Goal: Task Accomplishment & Management: Manage account settings

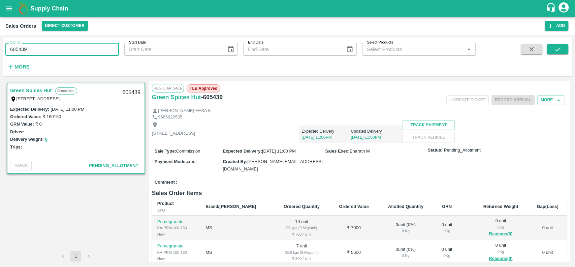
drag, startPoint x: 36, startPoint y: 48, endPoint x: 16, endPoint y: 52, distance: 20.6
click at [16, 52] on input "605439" at bounding box center [62, 49] width 114 height 13
type input "604983"
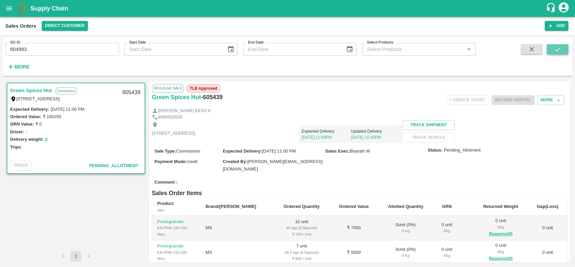
click at [557, 48] on icon "submit" at bounding box center [557, 49] width 7 height 7
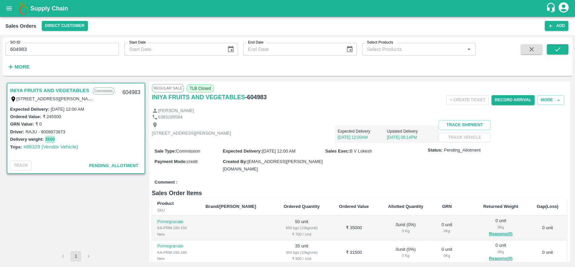
click at [49, 137] on button "3500" at bounding box center [50, 140] width 10 height 8
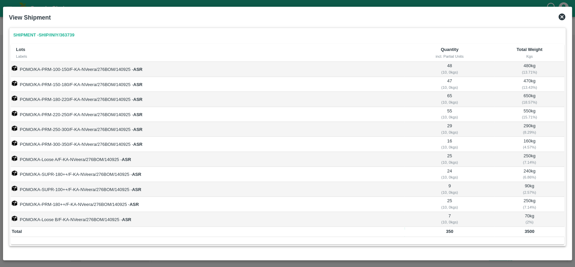
scroll to position [2, 0]
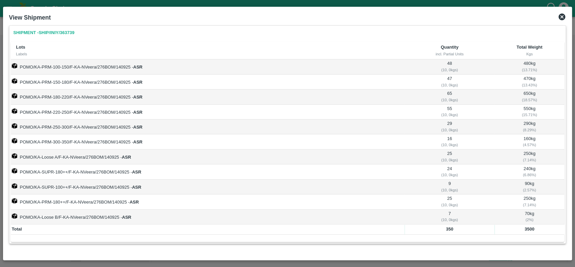
click at [562, 14] on icon at bounding box center [562, 16] width 7 height 7
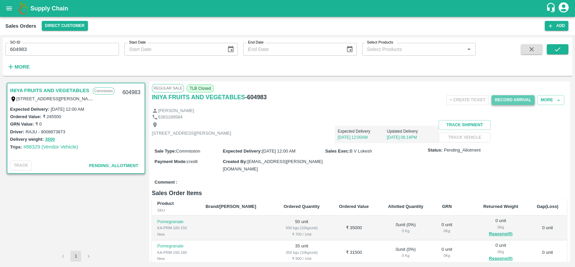
click at [498, 99] on button "Record Arrival" at bounding box center [513, 100] width 43 height 10
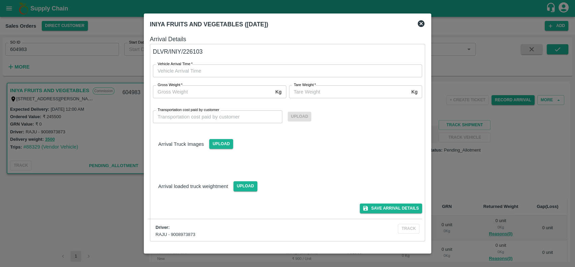
type input "DD/MM/YYYY hh:mm aa"
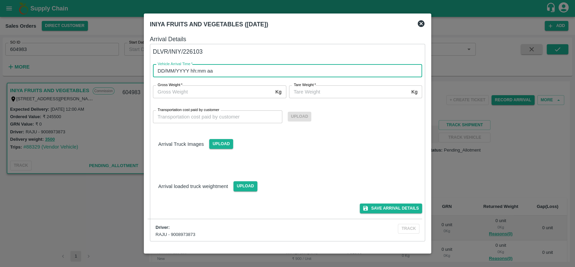
click at [327, 71] on input "DD/MM/YYYY hh:mm aa" at bounding box center [285, 70] width 265 height 13
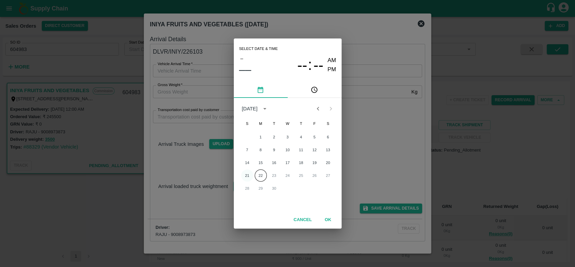
click at [246, 175] on button "21" at bounding box center [247, 175] width 12 height 12
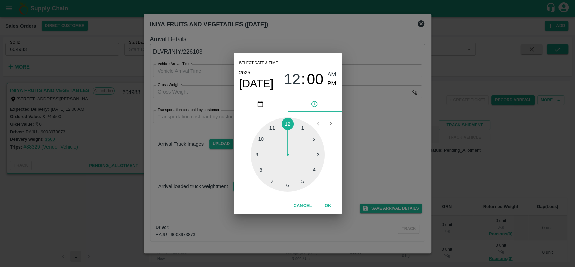
type input "[DATE] 12:00 AM"
click at [329, 204] on button "OK" at bounding box center [329, 206] width 22 height 12
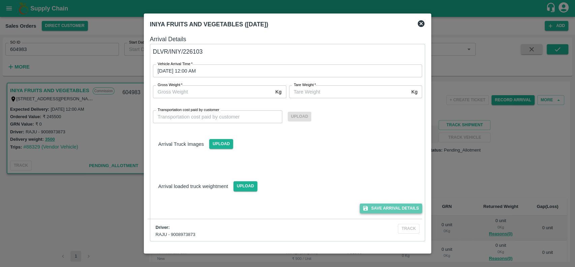
click at [378, 208] on button "Save Arrival Details" at bounding box center [391, 208] width 62 height 10
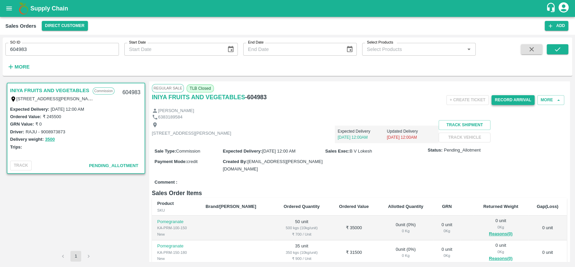
click at [497, 100] on button "Record Arrival" at bounding box center [513, 100] width 43 height 10
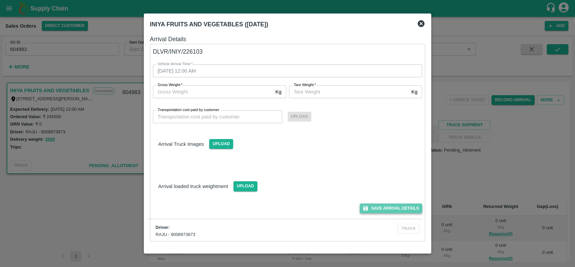
click at [370, 210] on button "Save Arrival Details" at bounding box center [391, 208] width 62 height 10
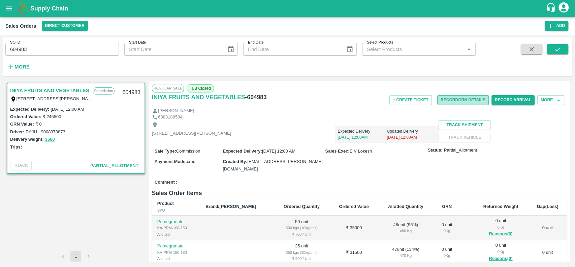
click at [441, 98] on button "Record GRN Details" at bounding box center [464, 100] width 52 height 10
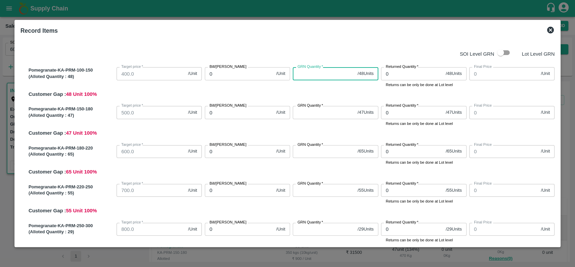
click at [299, 76] on input "GRN Quantity   *" at bounding box center [324, 73] width 62 height 13
type input "48"
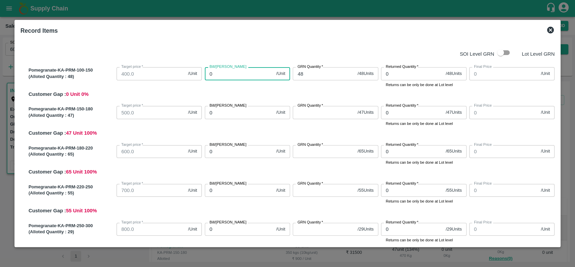
click at [246, 74] on input "0" at bounding box center [239, 73] width 69 height 13
type input "500"
click at [308, 118] on input "GRN Quantity   *" at bounding box center [324, 112] width 62 height 13
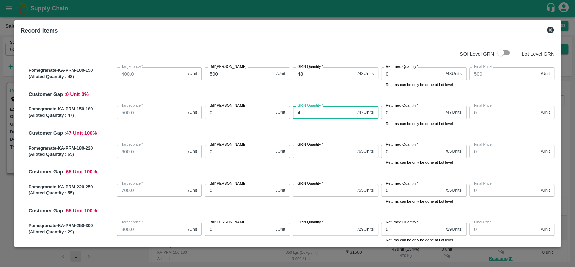
type input "47"
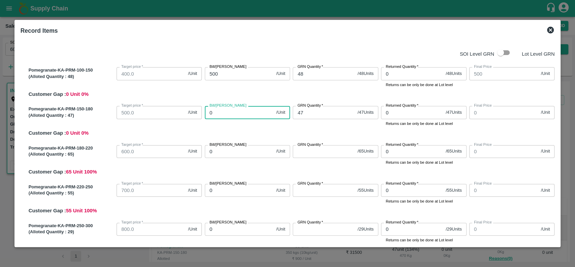
click at [257, 115] on input "0" at bounding box center [239, 112] width 69 height 13
click at [306, 75] on input "GRN Quantity   *" at bounding box center [324, 73] width 62 height 13
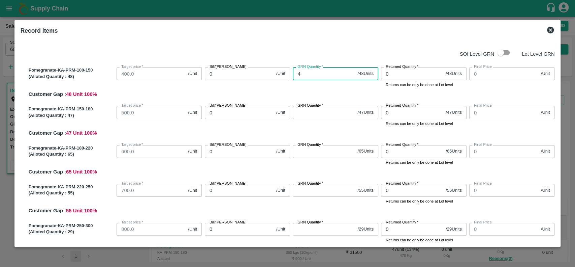
type input "48"
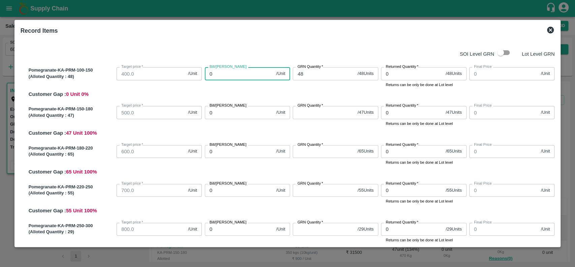
click at [245, 79] on input "0" at bounding box center [239, 73] width 69 height 13
type input "500"
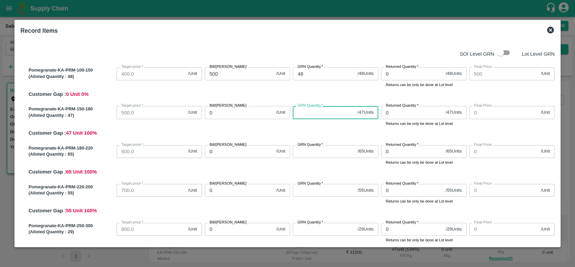
click at [302, 109] on input "GRN Quantity   *" at bounding box center [324, 112] width 62 height 13
type input "47"
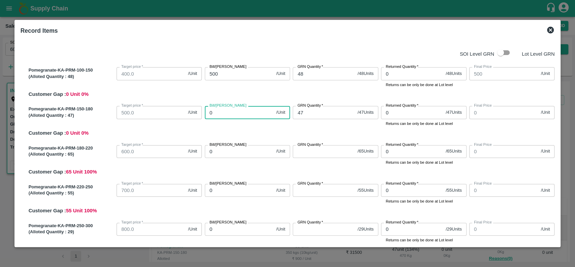
click at [236, 115] on input "0" at bounding box center [239, 112] width 69 height 13
type input "60"
type input "600"
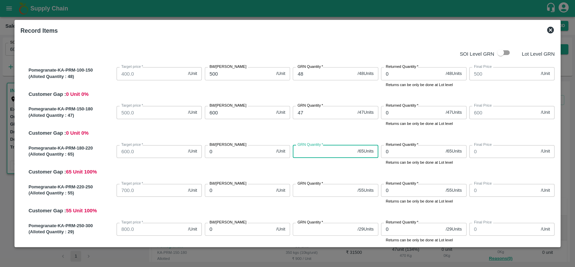
click at [298, 151] on input "GRN Quantity   *" at bounding box center [324, 151] width 62 height 13
type input "65"
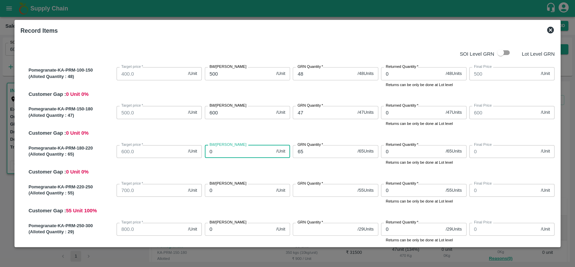
click at [248, 149] on input "0" at bounding box center [239, 151] width 69 height 13
type input "700"
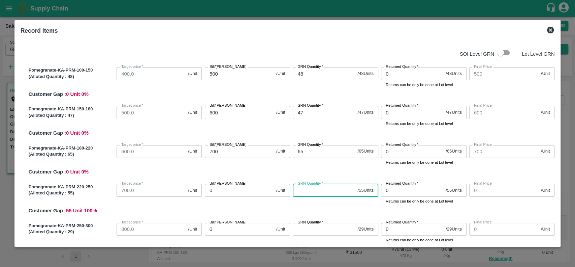
click at [304, 188] on input "GRN Quantity   *" at bounding box center [324, 190] width 62 height 13
type input "5"
type input "55"
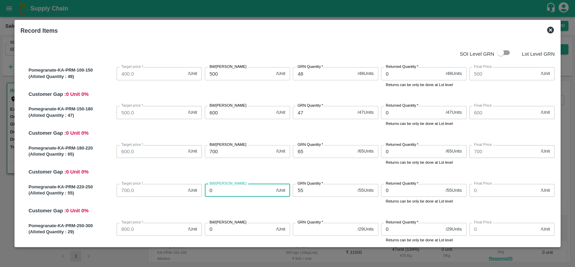
click at [246, 192] on input "0" at bounding box center [239, 190] width 69 height 13
type input "800"
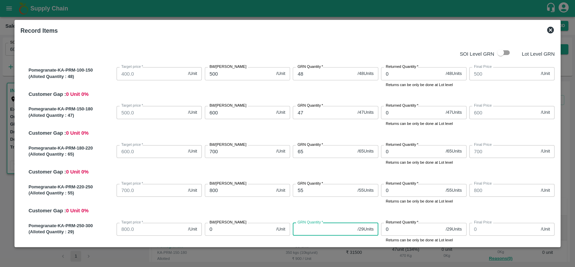
click at [308, 225] on input "GRN Quantity   *" at bounding box center [324, 228] width 62 height 13
type input "29"
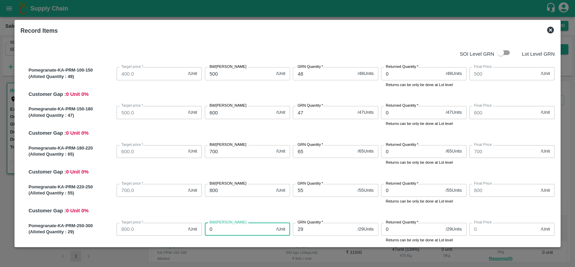
click at [250, 233] on input "0" at bounding box center [239, 228] width 69 height 13
type input "8"
type input "850"
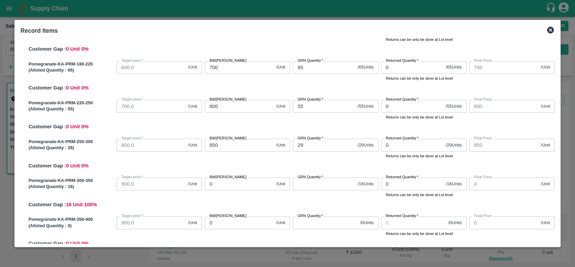
scroll to position [89, 0]
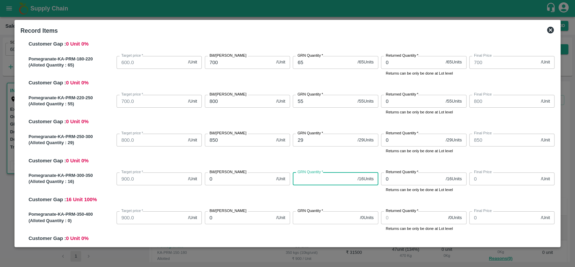
click at [297, 181] on input "GRN Quantity   *" at bounding box center [324, 178] width 62 height 13
type input "16"
click at [237, 177] on input "0" at bounding box center [239, 178] width 69 height 13
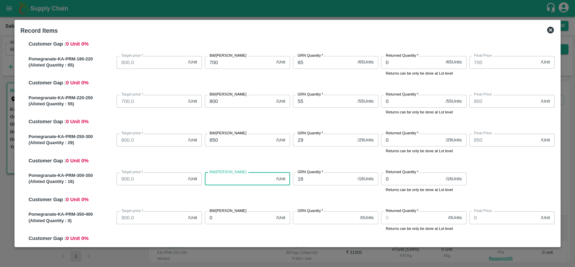
type input "9"
type input "950"
click at [257, 192] on div "Bill/Patti price 950 /Unit Bill/Patti price" at bounding box center [246, 181] width 88 height 23
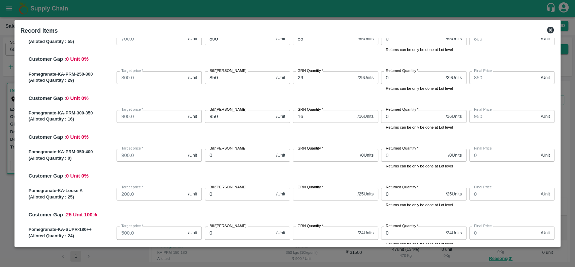
scroll to position [152, 0]
click at [304, 158] on input "GRN Quantity   *" at bounding box center [325, 154] width 64 height 13
type input "0"
click at [232, 155] on input "0" at bounding box center [239, 154] width 69 height 13
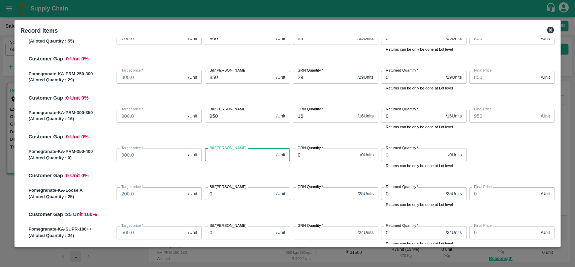
type input "1"
type input "100"
type input "1000"
click at [243, 170] on div "Pomegranate-KA-PRM-350-400 (Alloted Quantity : 0 ) Target price   * 900.0 /Unit…" at bounding box center [290, 162] width 529 height 33
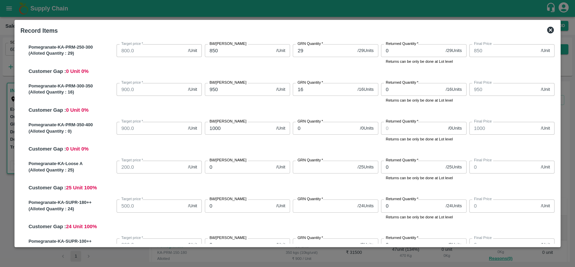
scroll to position [179, 0]
click at [310, 165] on input "GRN Quantity   *" at bounding box center [324, 166] width 62 height 13
click at [233, 170] on input "0" at bounding box center [239, 166] width 69 height 13
click at [250, 180] on div "Bill/Patti price 450 /Unit Bill/Patti price" at bounding box center [246, 168] width 88 height 23
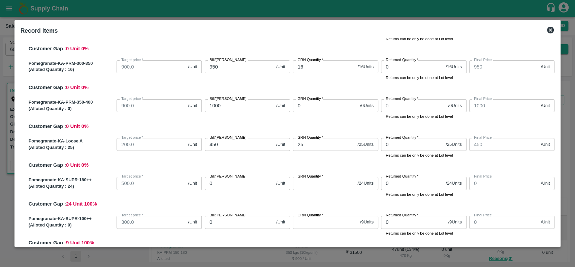
scroll to position [201, 0]
click at [299, 185] on input "GRN Quantity   *" at bounding box center [324, 182] width 62 height 13
click at [240, 185] on input "0" at bounding box center [239, 182] width 69 height 13
click at [304, 223] on input "GRN Quantity   *" at bounding box center [325, 221] width 64 height 13
click at [247, 224] on input "0" at bounding box center [239, 221] width 69 height 13
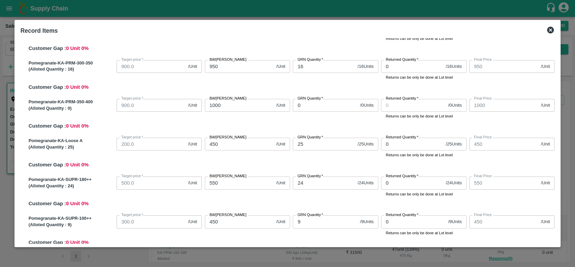
click at [276, 207] on div "Pomegranate-KA-SUPR-180++ (Alloted Quantity : 24 ) Target price   * 500.0 /Unit…" at bounding box center [290, 190] width 529 height 33
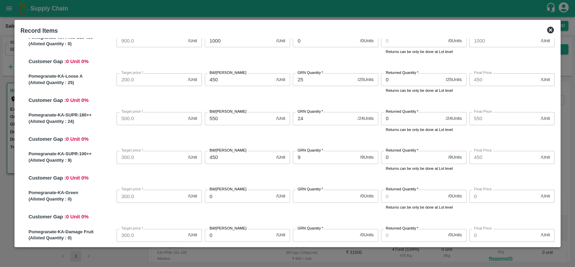
scroll to position [288, 0]
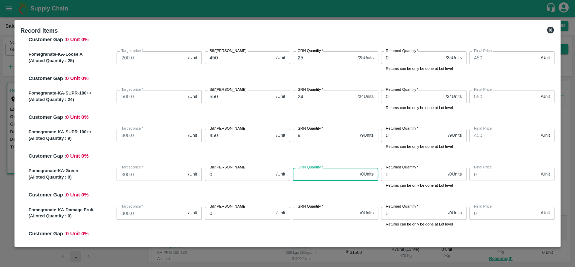
click at [296, 177] on input "GRN Quantity   *" at bounding box center [325, 174] width 64 height 13
click at [239, 177] on input "0" at bounding box center [239, 174] width 69 height 13
click at [246, 191] on div "Pomegranate-KA-Green (Alloted Quantity : 0 ) Target price   * 300.0 /Unit Targe…" at bounding box center [290, 181] width 529 height 33
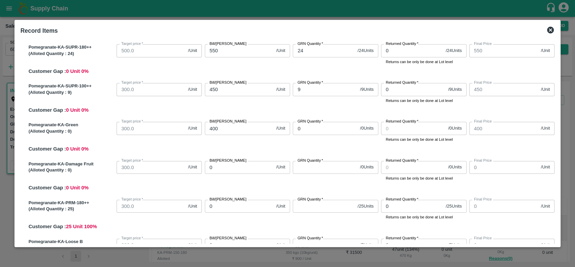
scroll to position [333, 0]
click at [295, 168] on input "GRN Quantity   *" at bounding box center [325, 167] width 64 height 13
click at [251, 169] on input "0" at bounding box center [239, 167] width 69 height 13
click at [258, 180] on div "Bill/Patti price 400 /Unit Bill/Patti price" at bounding box center [246, 169] width 88 height 23
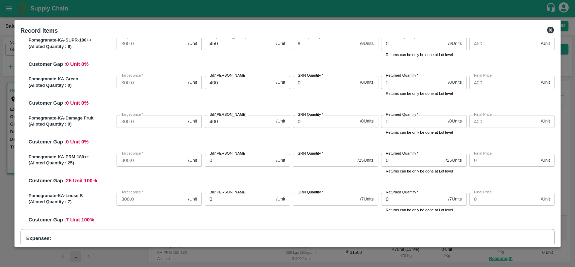
scroll to position [380, 0]
click at [302, 160] on input "GRN Quantity   *" at bounding box center [324, 159] width 62 height 13
click at [246, 157] on input "0" at bounding box center [239, 159] width 69 height 13
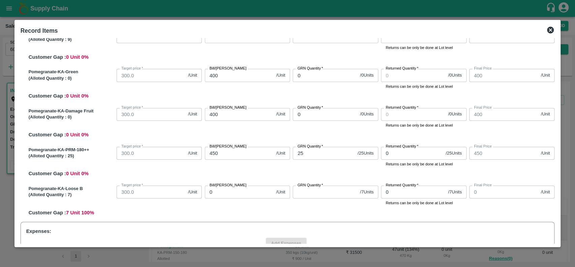
click at [249, 164] on div "Bill/Patti price 450 /Unit Bill/Patti price" at bounding box center [246, 155] width 88 height 23
click at [312, 191] on input "GRN Quantity   *" at bounding box center [325, 191] width 64 height 13
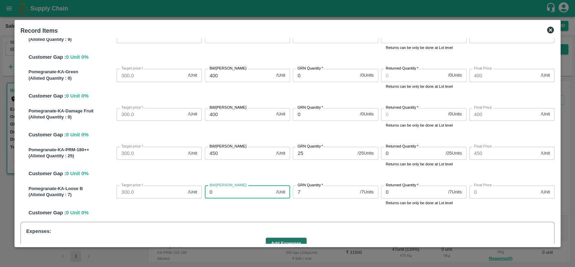
click at [225, 196] on input "0" at bounding box center [239, 191] width 69 height 13
click at [227, 205] on div "Bill/Patti price 400 /Unit Bill/Patti price" at bounding box center [246, 194] width 88 height 23
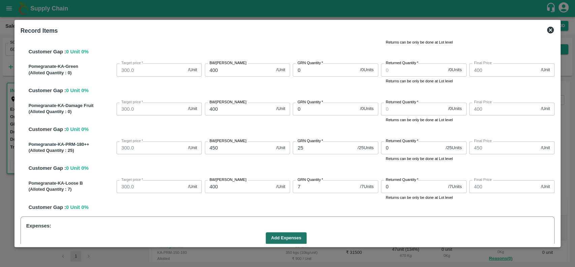
scroll to position [384, 0]
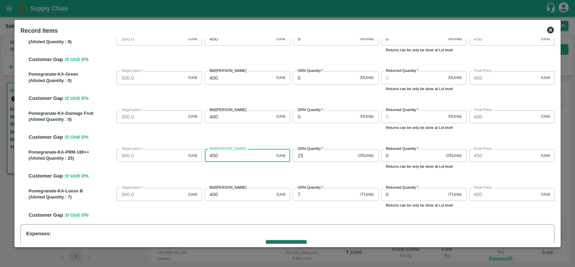
click at [226, 155] on input "450" at bounding box center [239, 155] width 69 height 13
click at [241, 171] on div "Pomegranate-KA-PRM-180++ (Alloted Quantity : 25 ) Target price   * 300.0 /Unit …" at bounding box center [290, 162] width 529 height 33
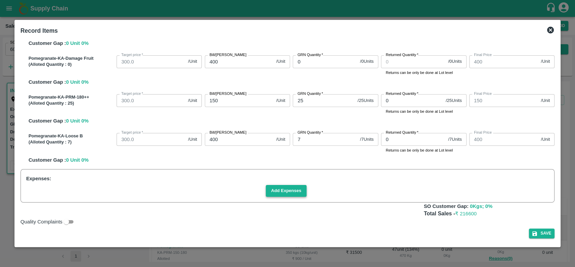
click at [275, 190] on button "Add Expenses" at bounding box center [286, 191] width 41 height 12
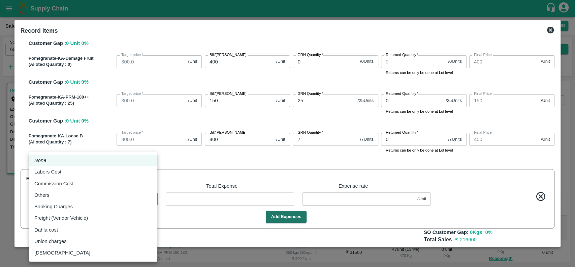
click at [93, 199] on body "Supply Chain Sales Orders Direct Customer Add SO ID 604983 SO ID Start Date Sta…" at bounding box center [287, 133] width 575 height 267
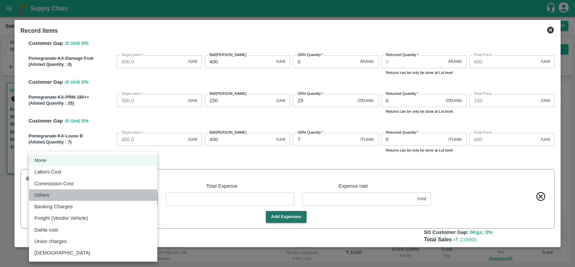
click at [71, 195] on div "Others" at bounding box center [93, 194] width 118 height 7
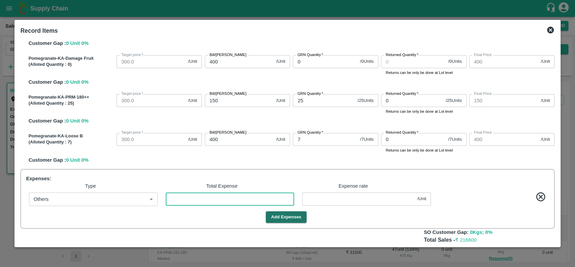
click at [179, 199] on input "number" at bounding box center [230, 198] width 129 height 13
click at [224, 209] on div "Expenses: Type Total Expense Expense rate Others Others ​ 5600 ​ 16 /Unit ​ Add…" at bounding box center [288, 199] width 535 height 60
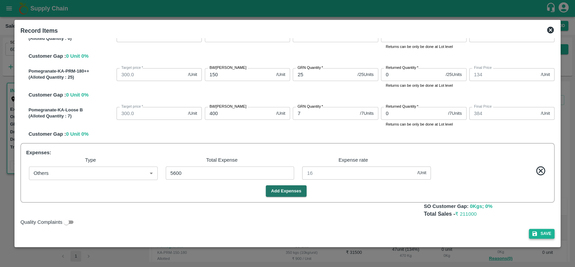
click at [543, 232] on button "Save" at bounding box center [542, 234] width 26 height 10
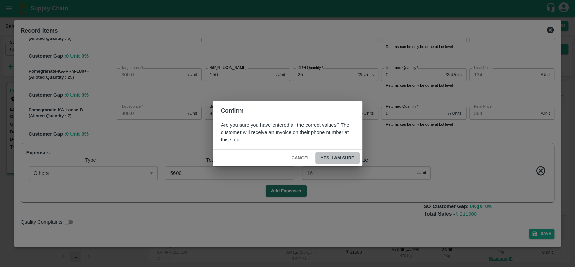
click at [325, 156] on button "Yes, I am sure" at bounding box center [338, 158] width 44 height 12
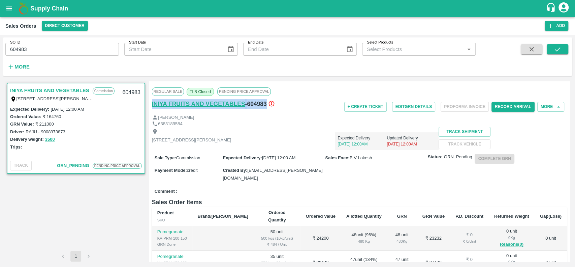
drag, startPoint x: 267, startPoint y: 102, endPoint x: 152, endPoint y: 102, distance: 114.3
click at [152, 102] on div "INIYA FRUITS AND VEGETABLES - 604983" at bounding box center [221, 103] width 139 height 9
copy div "INIYA FRUITS AND VEGETABLES - 604983"
click at [266, 124] on div "6383189584" at bounding box center [359, 124] width 415 height 6
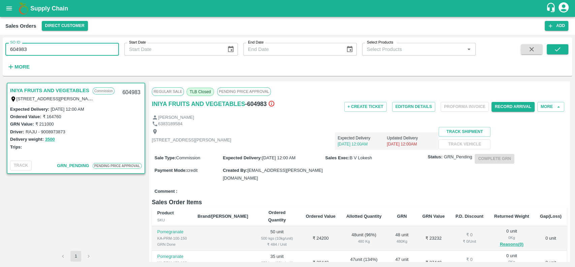
click at [33, 51] on input "604983" at bounding box center [62, 49] width 114 height 13
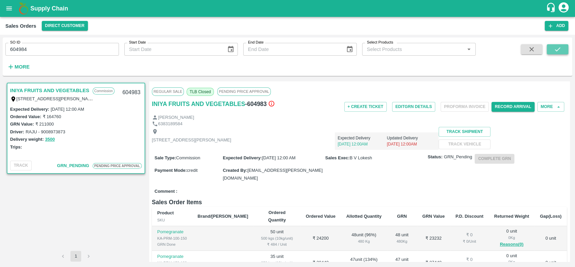
click at [553, 50] on button "submit" at bounding box center [558, 49] width 22 height 10
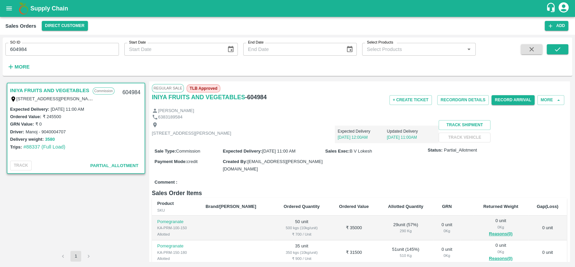
click at [48, 137] on button "3580" at bounding box center [50, 140] width 10 height 8
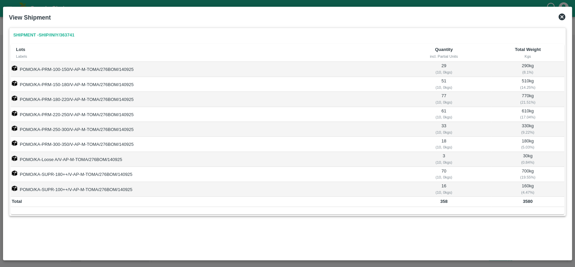
click at [561, 18] on icon at bounding box center [562, 16] width 7 height 7
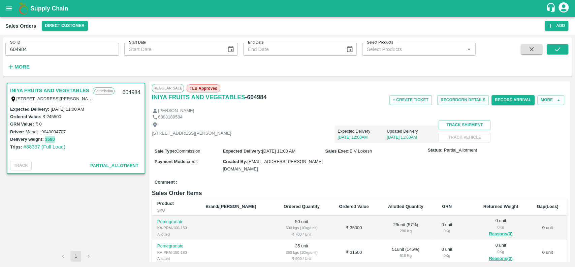
click at [49, 137] on button "3580" at bounding box center [50, 140] width 10 height 8
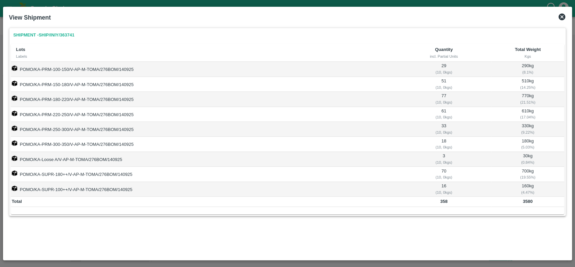
click at [560, 13] on icon at bounding box center [562, 17] width 8 height 8
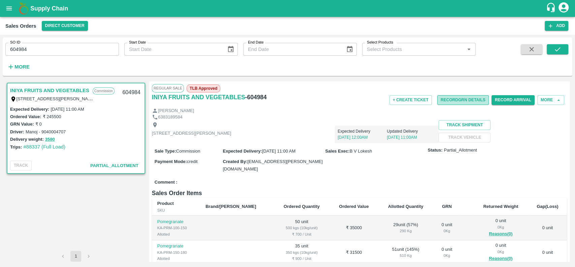
click at [443, 98] on button "Record GRN Details" at bounding box center [464, 100] width 52 height 10
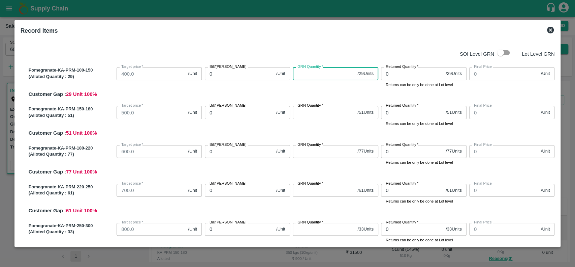
click at [321, 73] on input "GRN Quantity   *" at bounding box center [324, 73] width 62 height 13
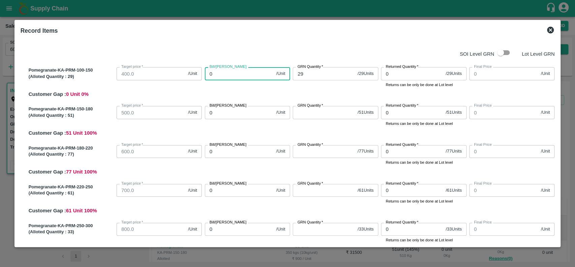
click at [238, 77] on input "0" at bounding box center [239, 73] width 69 height 13
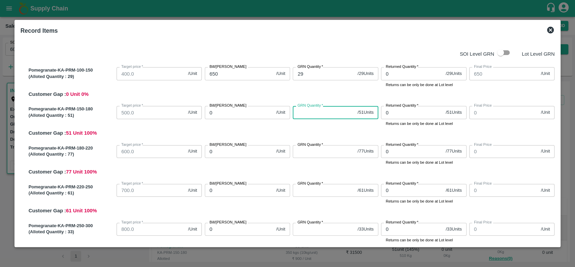
click at [298, 117] on input "GRN Quantity   *" at bounding box center [324, 112] width 62 height 13
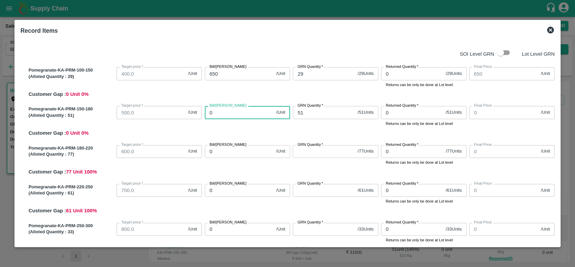
click at [233, 117] on input "0" at bounding box center [239, 112] width 69 height 13
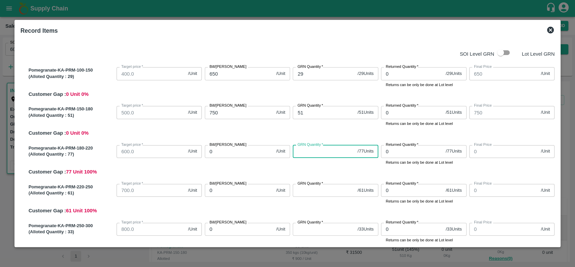
click at [304, 152] on input "GRN Quantity   *" at bounding box center [324, 151] width 62 height 13
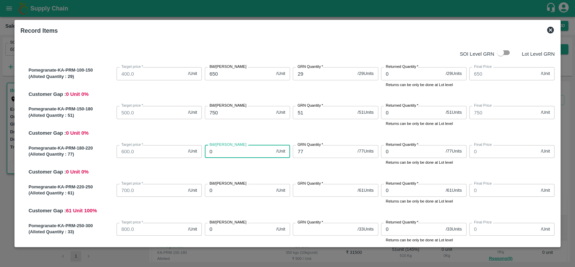
click at [237, 151] on input "0" at bounding box center [239, 151] width 69 height 13
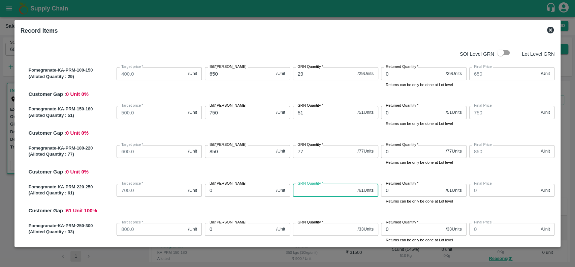
click at [299, 190] on input "GRN Quantity   *" at bounding box center [324, 190] width 62 height 13
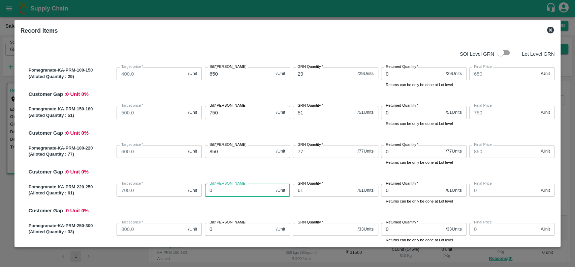
click at [248, 190] on input "0" at bounding box center [239, 190] width 69 height 13
click at [250, 196] on input "1000" at bounding box center [239, 190] width 69 height 13
click at [251, 198] on div "Bill/Patti price 1000 /Unit Bill/Patti price" at bounding box center [246, 192] width 88 height 23
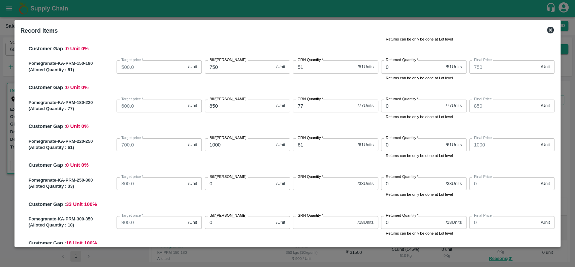
scroll to position [51, 0]
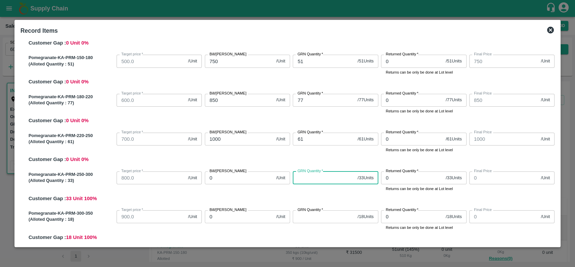
click at [309, 179] on input "GRN Quantity   *" at bounding box center [324, 177] width 62 height 13
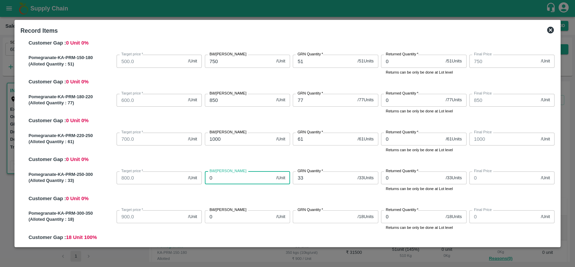
click at [233, 179] on input "0" at bounding box center [239, 177] width 69 height 13
click at [250, 193] on div "Pomegranate-KA-PRM-250-300 (Alloted Quantity : 33 ) Target price   * 800.0 /Uni…" at bounding box center [290, 185] width 529 height 33
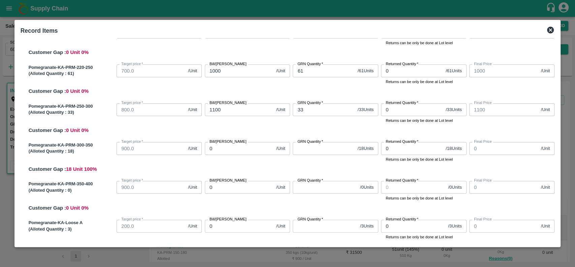
scroll to position [121, 0]
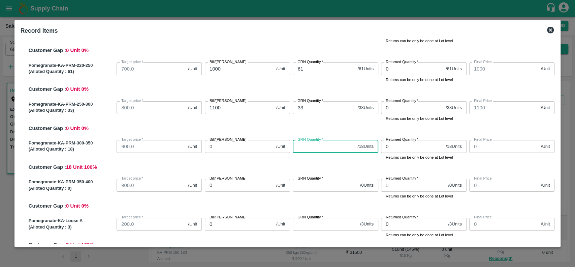
click at [317, 145] on input "GRN Quantity   *" at bounding box center [324, 146] width 62 height 13
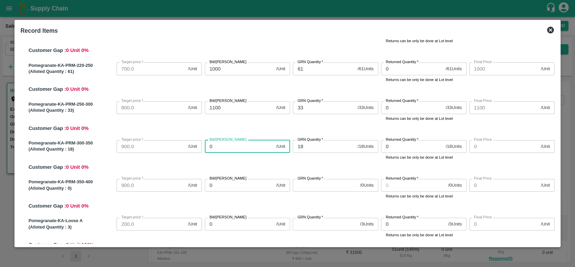
click at [247, 145] on input "0" at bounding box center [239, 146] width 69 height 13
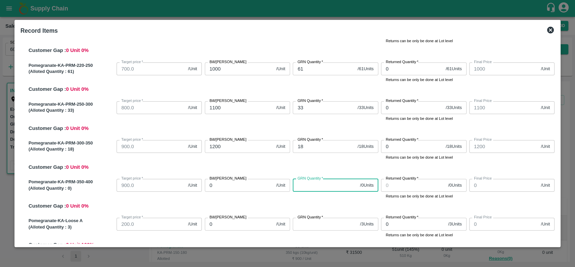
click at [305, 185] on input "GRN Quantity   *" at bounding box center [325, 185] width 64 height 13
click at [240, 184] on input "0" at bounding box center [239, 185] width 69 height 13
click at [256, 202] on div "Pomegranate-KA-PRM-350-400 (Alloted Quantity : 0 ) Target price   * 900.0 /Unit…" at bounding box center [290, 192] width 529 height 33
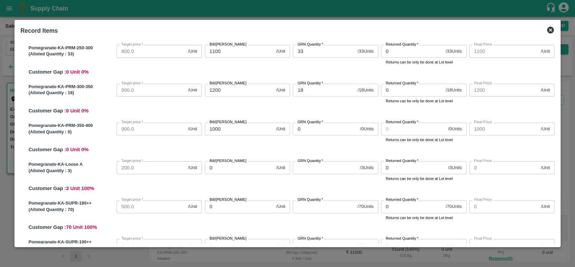
scroll to position [178, 0]
click at [302, 170] on input "GRN Quantity   *" at bounding box center [325, 167] width 64 height 13
click at [232, 168] on input "0" at bounding box center [239, 167] width 69 height 13
click at [311, 207] on input "GRN Quantity   *" at bounding box center [324, 206] width 62 height 13
click at [241, 212] on input "0" at bounding box center [239, 206] width 69 height 13
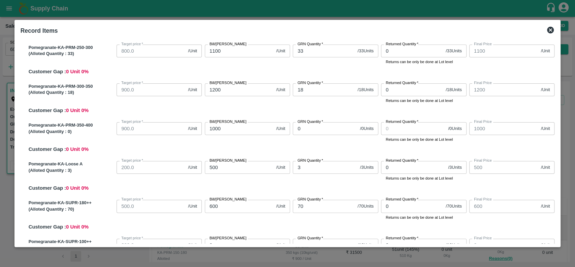
click at [256, 218] on div "Bill/Patti price 600 /Unit Bill/Patti price" at bounding box center [246, 208] width 88 height 23
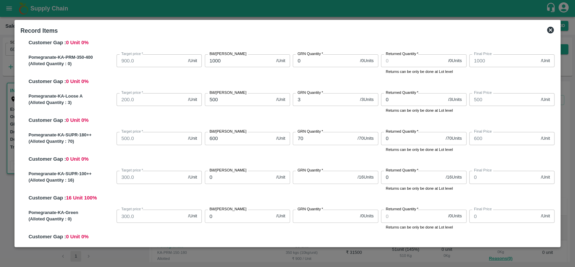
scroll to position [248, 0]
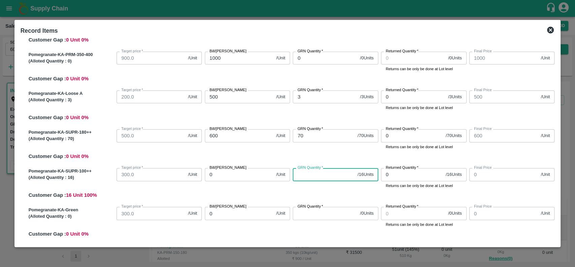
click at [299, 175] on input "GRN Quantity   *" at bounding box center [324, 174] width 62 height 13
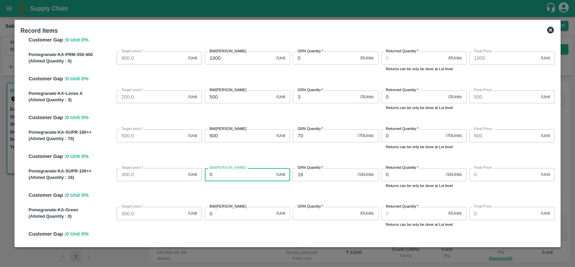
click at [229, 174] on input "0" at bounding box center [239, 174] width 69 height 13
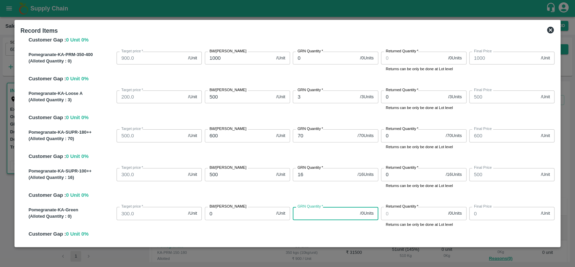
click at [305, 213] on input "GRN Quantity   *" at bounding box center [325, 213] width 64 height 13
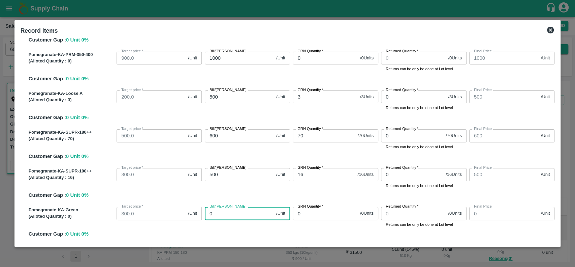
click at [242, 213] on input "0" at bounding box center [239, 213] width 69 height 13
click at [273, 222] on div "Bill/Patti price 400 /Unit Bill/Patti price" at bounding box center [246, 215] width 88 height 23
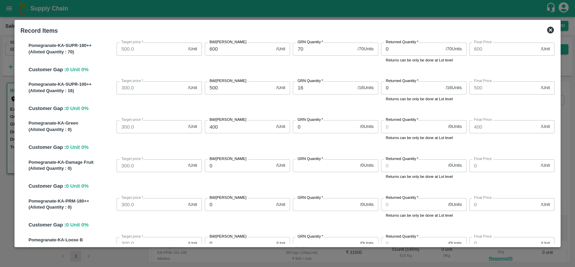
scroll to position [336, 0]
click at [307, 165] on input "GRN Quantity   *" at bounding box center [325, 164] width 64 height 13
click at [246, 163] on input "0" at bounding box center [239, 164] width 69 height 13
click at [302, 201] on input "GRN Quantity   *" at bounding box center [325, 203] width 64 height 13
click at [258, 202] on input "0" at bounding box center [239, 203] width 69 height 13
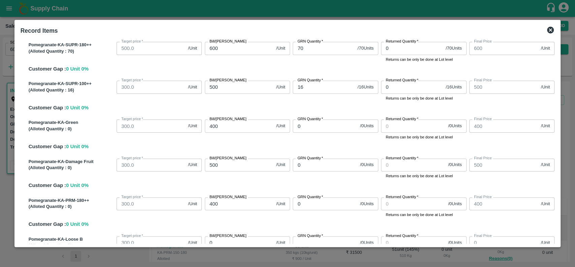
click at [284, 219] on div "Pomegranate-KA-PRM-180++ (Alloted Quantity : 0 ) Target price   * 300.0 /Unit T…" at bounding box center [290, 210] width 529 height 33
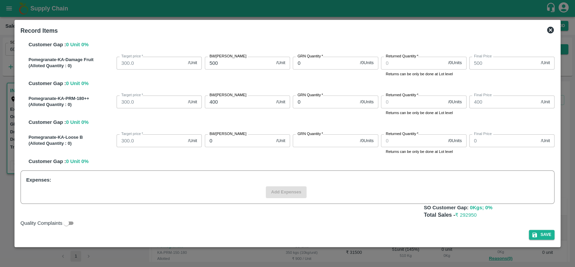
scroll to position [438, 0]
click at [306, 137] on input "GRN Quantity   *" at bounding box center [325, 139] width 64 height 13
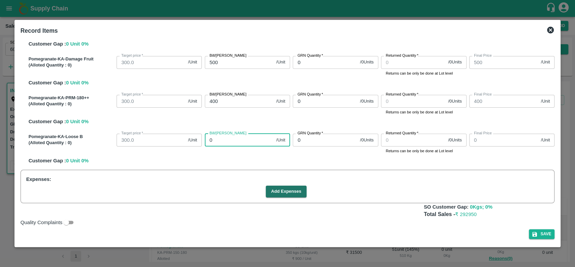
click at [219, 142] on input "0" at bounding box center [239, 139] width 69 height 13
click at [253, 160] on div "Pomegranate-KA-Loose B (Alloted Quantity : 0 ) Target price   * 300.0 /Unit Tar…" at bounding box center [290, 147] width 529 height 33
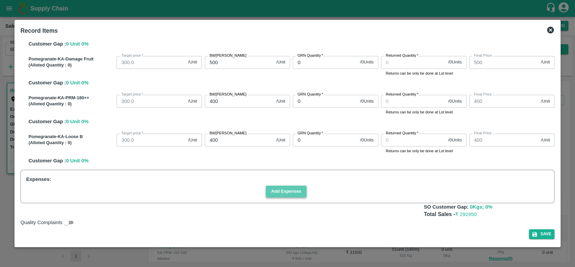
click at [274, 191] on button "Add Expenses" at bounding box center [286, 191] width 41 height 12
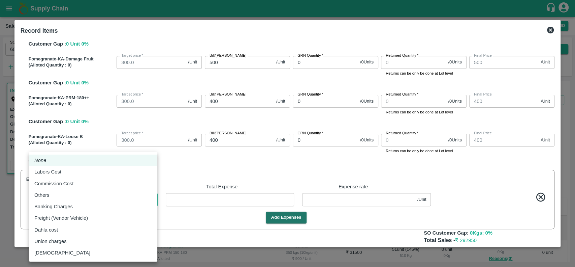
click at [76, 193] on body "Supply Chain Sales Orders Direct Customer Add SO ID 604984 SO ID Start Date Sta…" at bounding box center [287, 133] width 575 height 267
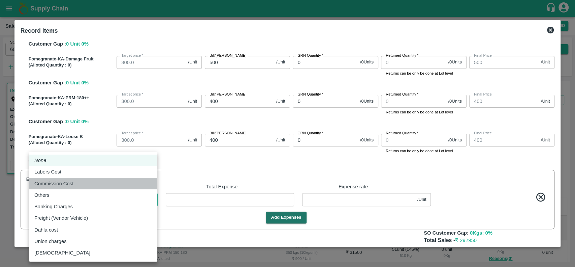
click at [62, 188] on li "Commission Cost" at bounding box center [93, 183] width 128 height 11
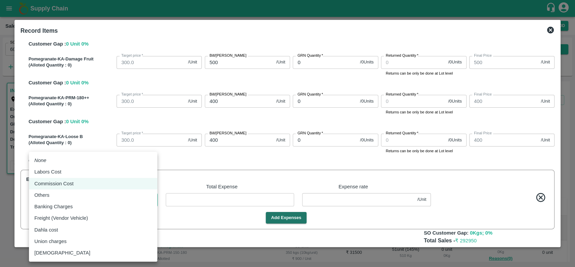
click at [65, 194] on body "Supply Chain Sales Orders Direct Customer Add SO ID 604984 SO ID Start Date Sta…" at bounding box center [287, 133] width 575 height 267
click at [56, 197] on div "Others" at bounding box center [93, 194] width 118 height 7
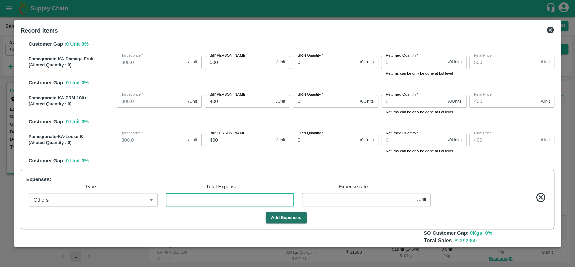
click at [186, 200] on input "number" at bounding box center [230, 199] width 129 height 13
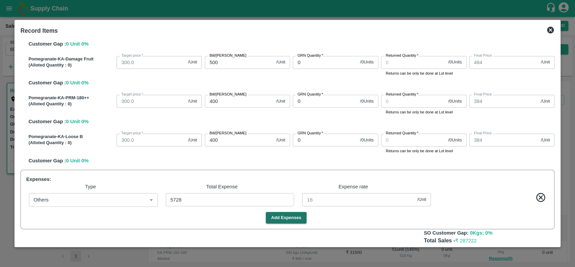
click at [218, 222] on div "Add Expenses" at bounding box center [287, 218] width 526 height 12
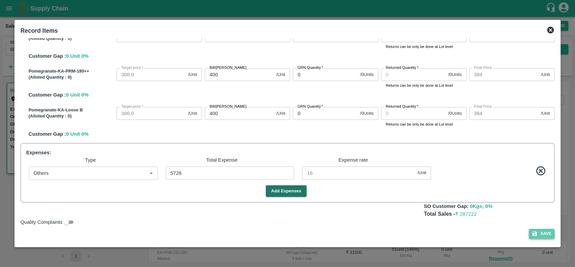
click at [543, 232] on button "Save" at bounding box center [542, 234] width 26 height 10
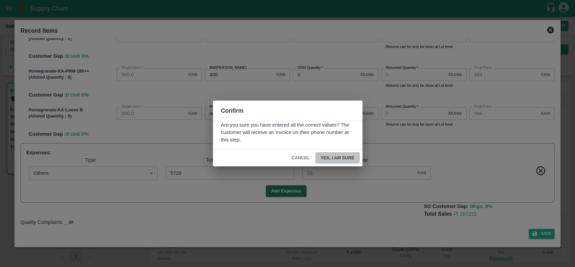
click at [324, 158] on button "Yes, I am sure" at bounding box center [338, 158] width 44 height 12
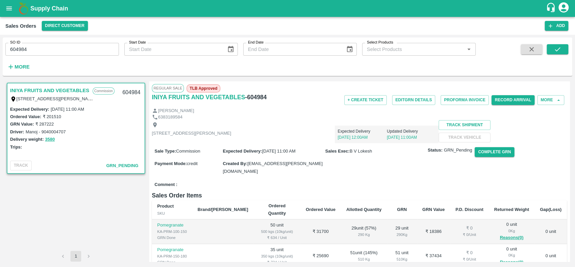
click at [28, 48] on input "604984" at bounding box center [62, 49] width 114 height 13
click at [554, 51] on icon "submit" at bounding box center [557, 49] width 7 height 7
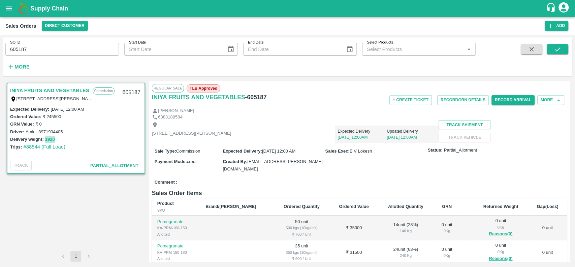
click at [48, 139] on button "1920" at bounding box center [50, 140] width 10 height 8
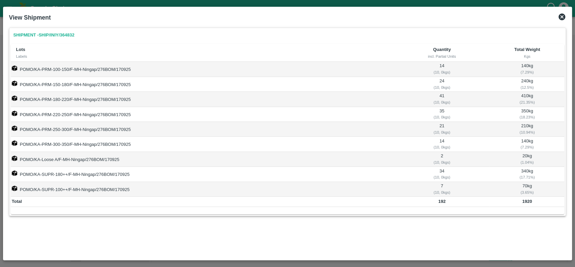
click at [560, 16] on icon at bounding box center [562, 16] width 7 height 7
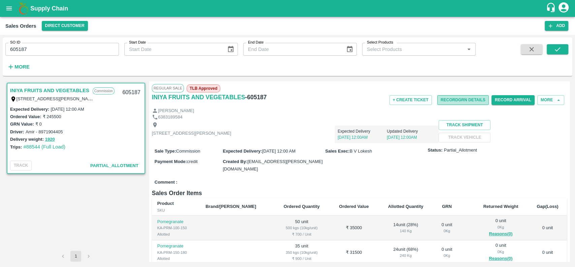
click at [444, 98] on button "Record GRN Details" at bounding box center [464, 100] width 52 height 10
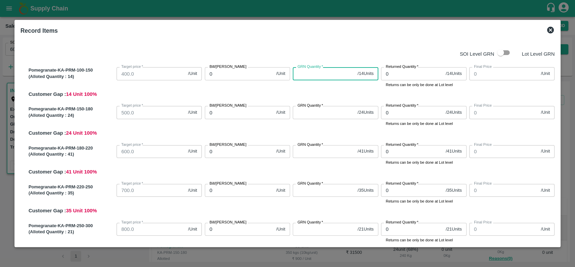
click at [317, 76] on input "GRN Quantity   *" at bounding box center [324, 73] width 62 height 13
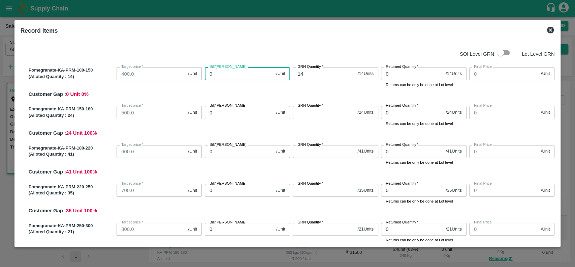
click at [235, 74] on input "0" at bounding box center [239, 73] width 69 height 13
click at [301, 117] on input "GRN Quantity   *" at bounding box center [324, 112] width 62 height 13
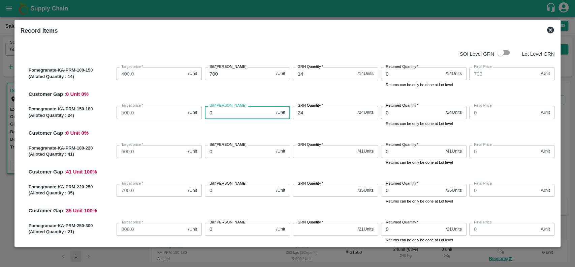
click at [258, 113] on input "0" at bounding box center [239, 112] width 69 height 13
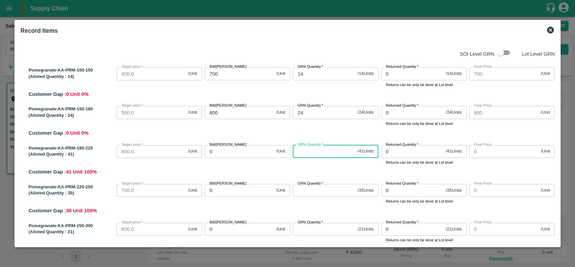
click at [302, 156] on input "GRN Quantity   *" at bounding box center [324, 151] width 62 height 13
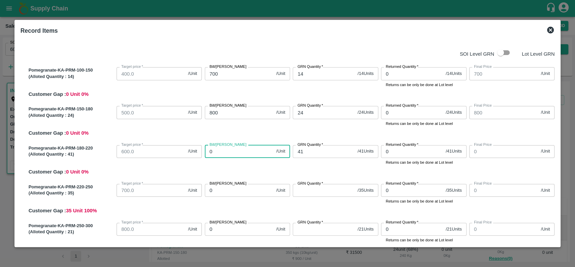
click at [241, 151] on input "0" at bounding box center [239, 151] width 69 height 13
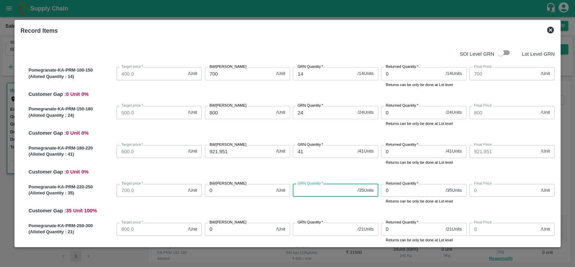
click at [305, 192] on input "GRN Quantity   *" at bounding box center [324, 190] width 62 height 13
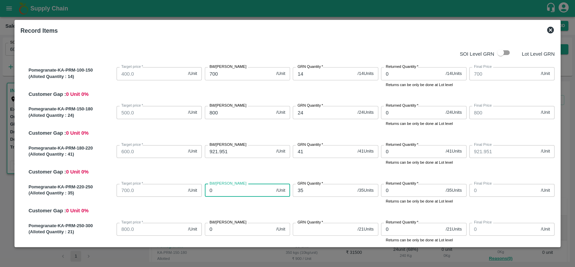
click at [242, 189] on input "0" at bounding box center [239, 190] width 69 height 13
click at [278, 203] on div "Bill/Patti price 922.857 /Unit Bill/Patti price" at bounding box center [246, 192] width 88 height 23
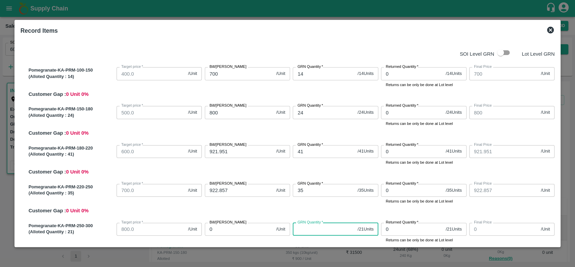
click at [306, 231] on input "GRN Quantity   *" at bounding box center [324, 228] width 62 height 13
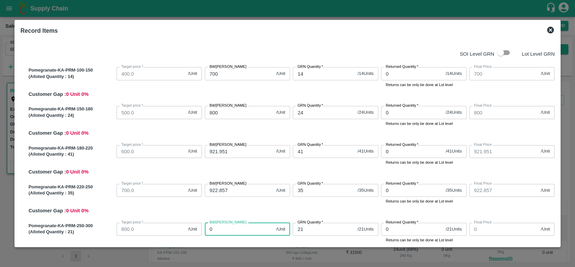
click at [232, 231] on input "0" at bounding box center [239, 228] width 69 height 13
click at [259, 204] on div "Pomegranate-KA-PRM-220-250 (Alloted Quantity : 35 ) Target price   * 700.0 /Uni…" at bounding box center [290, 197] width 529 height 33
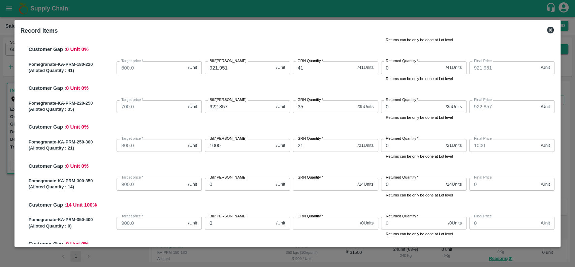
scroll to position [94, 0]
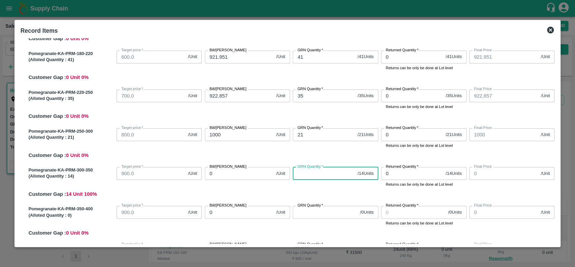
click at [303, 175] on input "GRN Quantity   *" at bounding box center [324, 173] width 62 height 13
click at [254, 170] on input "0" at bounding box center [239, 173] width 69 height 13
click at [265, 189] on div "Pomegranate-KA-PRM-300-350 (Alloted Quantity : 14 ) Target price   * 900.0 /Uni…" at bounding box center [290, 180] width 529 height 33
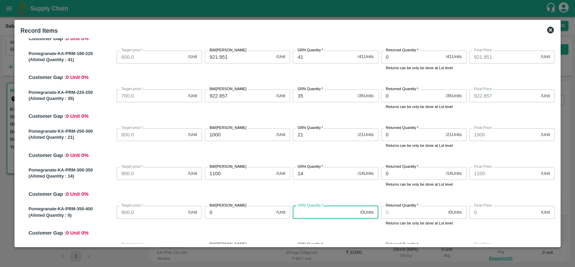
click at [313, 215] on input "GRN Quantity   *" at bounding box center [325, 212] width 64 height 13
click at [250, 214] on input "0" at bounding box center [239, 212] width 69 height 13
click at [256, 192] on div "Pomegranate-KA-PRM-300-350 (Alloted Quantity : 14 ) Target price   * 900.0 /Uni…" at bounding box center [290, 180] width 529 height 33
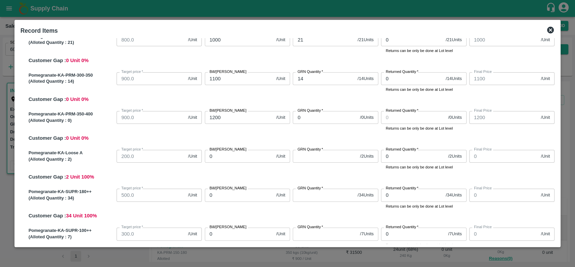
scroll to position [189, 0]
click at [299, 160] on input "GRN Quantity   *" at bounding box center [325, 155] width 64 height 13
click at [227, 159] on input "0" at bounding box center [239, 155] width 69 height 13
click at [305, 195] on input "GRN Quantity   *" at bounding box center [324, 194] width 62 height 13
click at [251, 196] on input "0" at bounding box center [239, 194] width 69 height 13
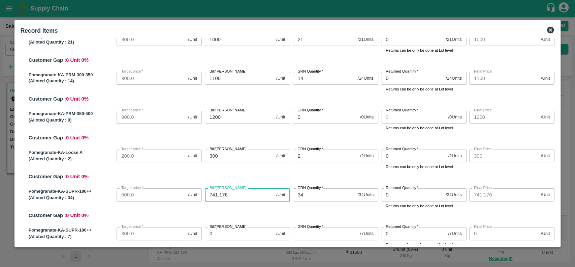
click at [259, 211] on div "Pomegranate-KA-SUPR-180++ (Alloted Quantity : 34 ) Target price   * 500.0 /Unit…" at bounding box center [290, 201] width 529 height 33
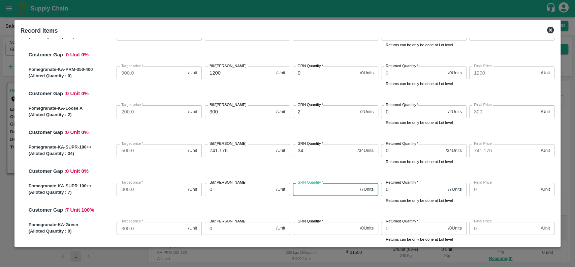
click at [307, 189] on input "GRN Quantity   *" at bounding box center [325, 189] width 64 height 13
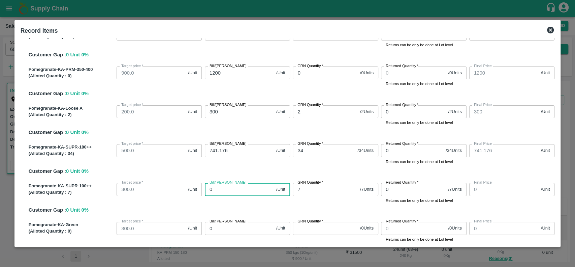
click at [238, 191] on input "0" at bounding box center [239, 189] width 69 height 13
click at [250, 202] on div "Bill/Patti price 357.142 /Unit Bill/Patti price" at bounding box center [246, 191] width 88 height 23
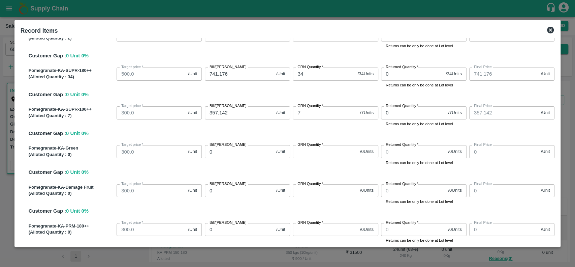
scroll to position [311, 0]
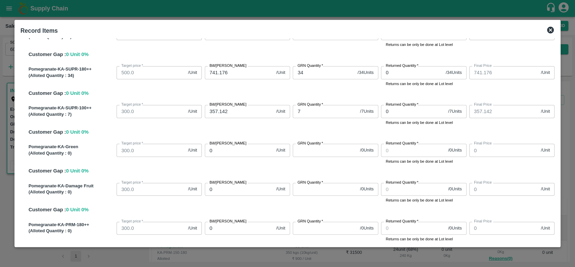
click at [315, 150] on input "GRN Quantity   *" at bounding box center [325, 150] width 64 height 13
click at [247, 154] on input "0" at bounding box center [239, 150] width 69 height 13
click at [303, 187] on input "GRN Quantity   *" at bounding box center [325, 189] width 64 height 13
click at [247, 187] on input "0" at bounding box center [239, 189] width 69 height 13
click at [253, 201] on div "Bill/Patti price 400 /Unit Bill/Patti price" at bounding box center [246, 191] width 88 height 23
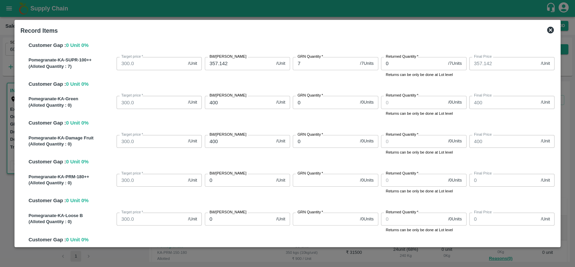
scroll to position [360, 0]
click at [301, 179] on input "GRN Quantity   *" at bounding box center [325, 179] width 64 height 13
click at [239, 179] on input "0" at bounding box center [239, 179] width 69 height 13
click at [305, 218] on input "GRN Quantity   *" at bounding box center [325, 218] width 64 height 13
click at [218, 221] on input "0" at bounding box center [239, 218] width 69 height 13
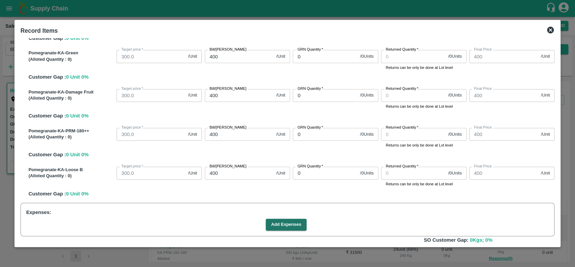
scroll to position [439, 0]
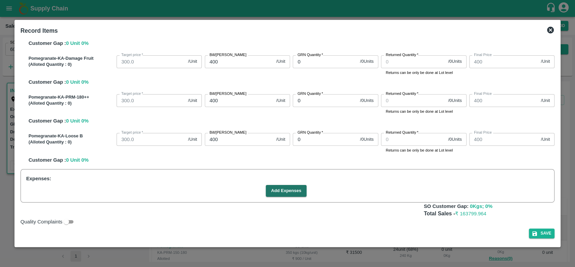
click at [377, 158] on div "Pomegranate-KA-Loose B (Alloted Quantity : 0 ) Target price   * 300.0 /Unit Tar…" at bounding box center [290, 146] width 529 height 33
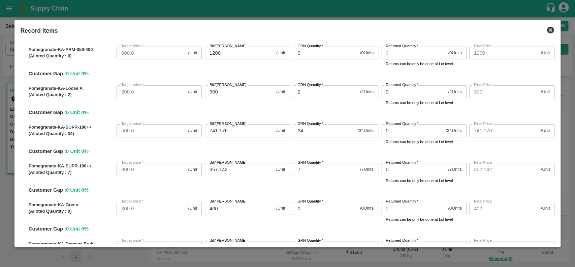
scroll to position [252, 0]
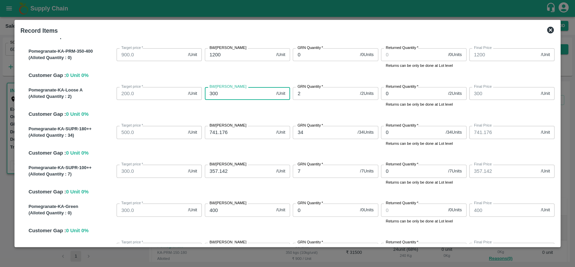
click at [226, 96] on input "300" at bounding box center [239, 93] width 69 height 13
click at [233, 107] on div "Bill/Patti price 400 /Unit Bill/Patti price" at bounding box center [246, 95] width 88 height 23
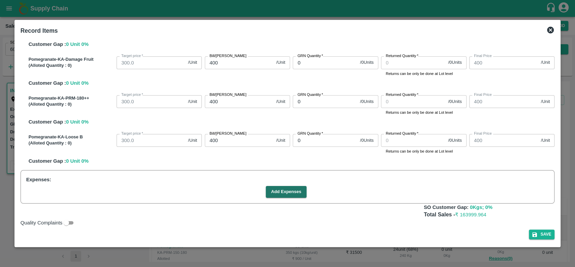
scroll to position [439, 0]
click at [275, 191] on button "Add Expenses" at bounding box center [286, 191] width 41 height 12
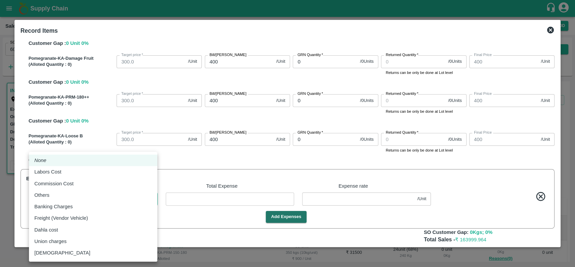
click at [123, 203] on body "Supply Chain Sales Orders Direct Customer Add SO ID 605187 SO ID Start Date Sta…" at bounding box center [287, 133] width 575 height 267
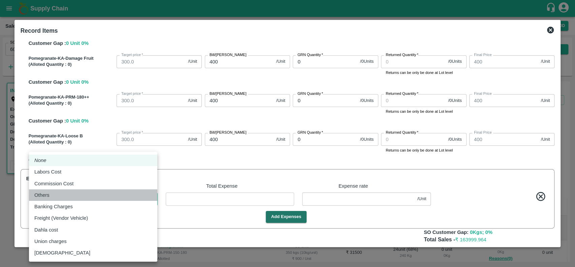
click at [111, 194] on div "Others" at bounding box center [93, 194] width 118 height 7
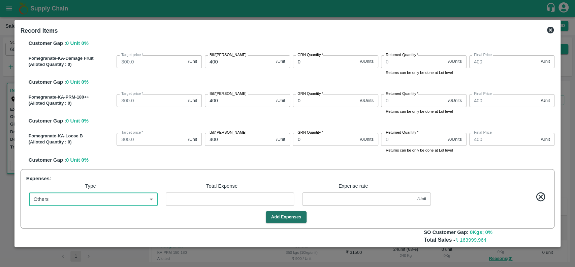
click at [174, 198] on input "number" at bounding box center [230, 198] width 129 height 13
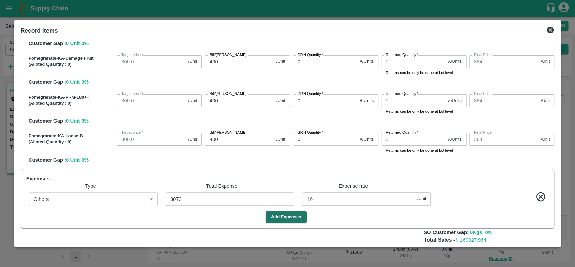
click at [337, 217] on div "Add Expenses" at bounding box center [287, 217] width 526 height 12
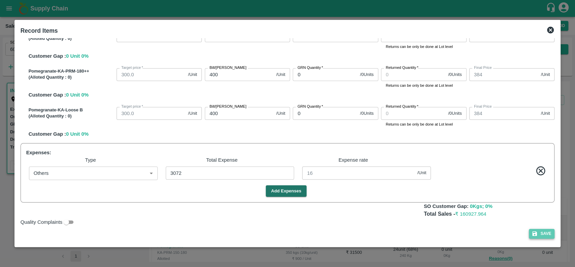
click at [543, 236] on button "Save" at bounding box center [542, 234] width 26 height 10
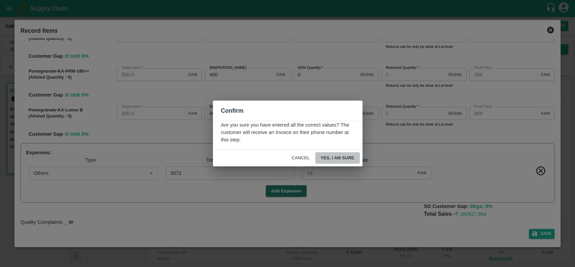
click at [324, 158] on button "Yes, I am sure" at bounding box center [338, 158] width 44 height 12
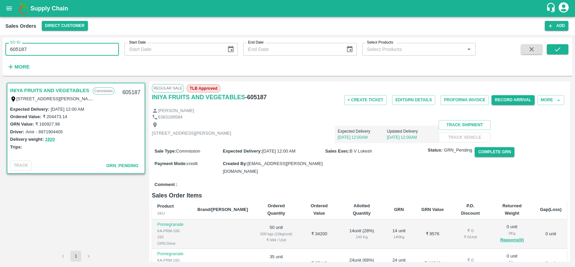
click at [48, 48] on input "605187" at bounding box center [62, 49] width 114 height 13
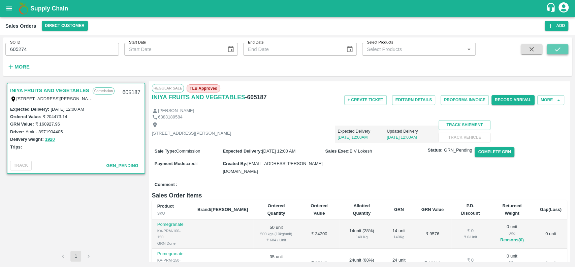
click at [556, 52] on icon "submit" at bounding box center [557, 49] width 7 height 7
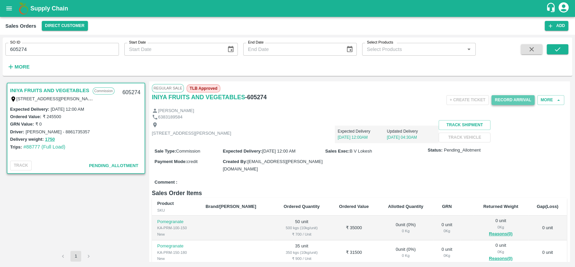
click at [499, 98] on button "Record Arrival" at bounding box center [513, 100] width 43 height 10
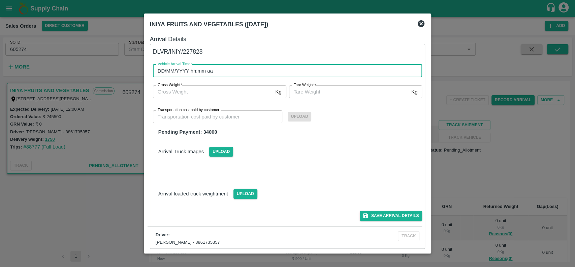
click at [253, 67] on input "DD/MM/YYYY hh:mm aa" at bounding box center [285, 70] width 265 height 13
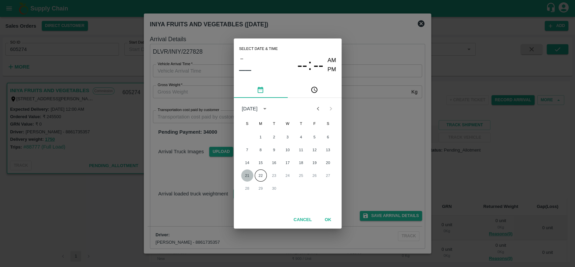
click at [248, 177] on button "21" at bounding box center [247, 175] width 12 height 12
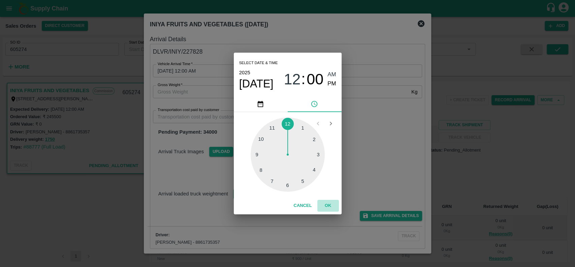
click at [329, 204] on button "OK" at bounding box center [329, 206] width 22 height 12
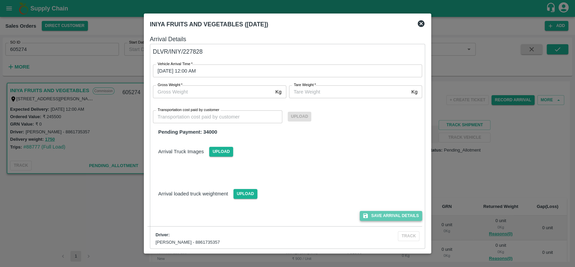
click at [374, 214] on button "Save Arrival Details" at bounding box center [391, 216] width 62 height 10
click at [421, 24] on icon at bounding box center [421, 24] width 8 height 8
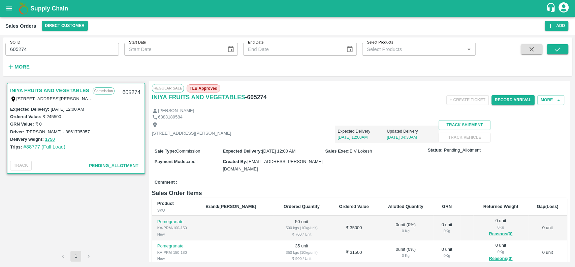
click at [28, 147] on link "#88777 (Full Load)" at bounding box center [44, 146] width 42 height 5
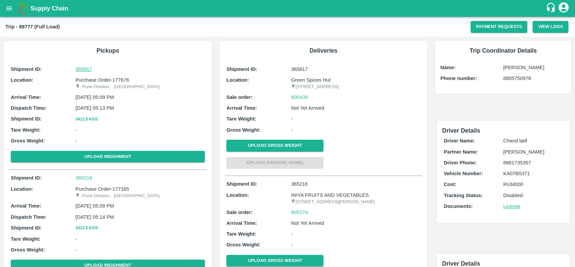
click at [85, 68] on p "365817" at bounding box center [140, 68] width 129 height 7
click at [292, 101] on link "605439" at bounding box center [299, 96] width 17 height 7
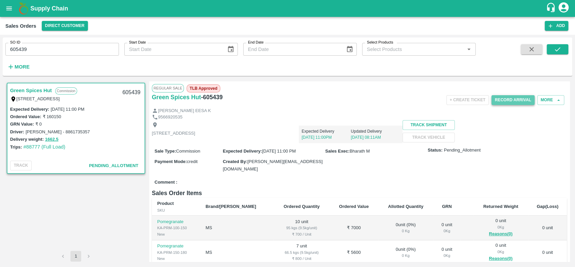
click at [495, 99] on button "Record Arrival" at bounding box center [513, 100] width 43 height 10
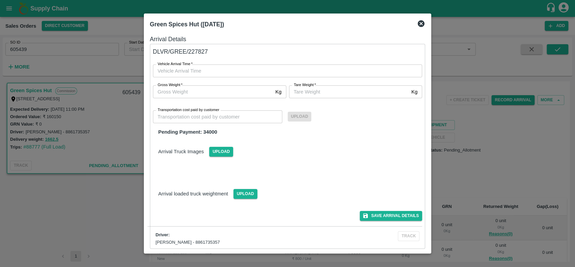
type input "DD/MM/YYYY hh:mm aa"
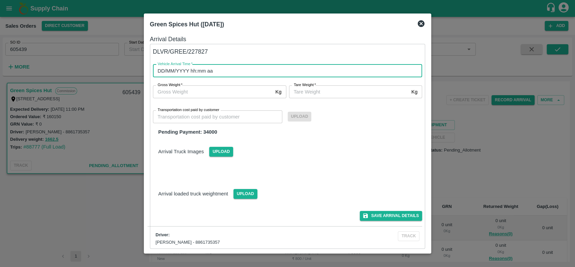
click at [214, 68] on input "DD/MM/YYYY hh:mm aa" at bounding box center [285, 70] width 265 height 13
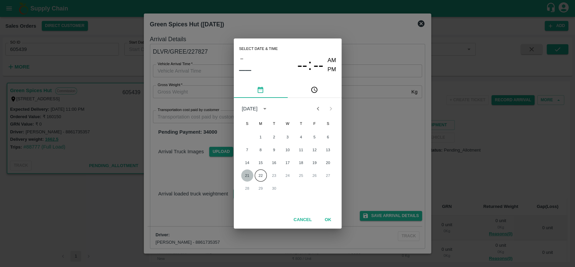
click at [246, 174] on button "21" at bounding box center [247, 175] width 12 height 12
type input "[DATE] 12:00 AM"
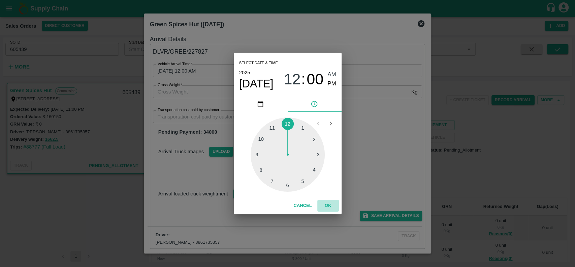
click at [332, 206] on button "OK" at bounding box center [329, 206] width 22 height 12
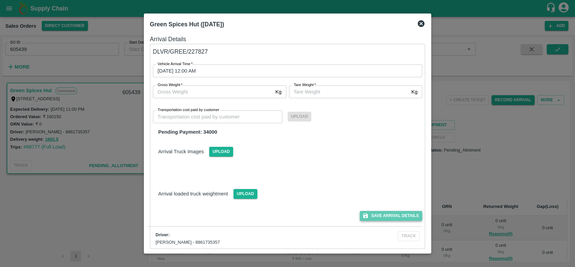
click at [373, 216] on button "Save Arrival Details" at bounding box center [391, 216] width 62 height 10
